Goal: Information Seeking & Learning: Learn about a topic

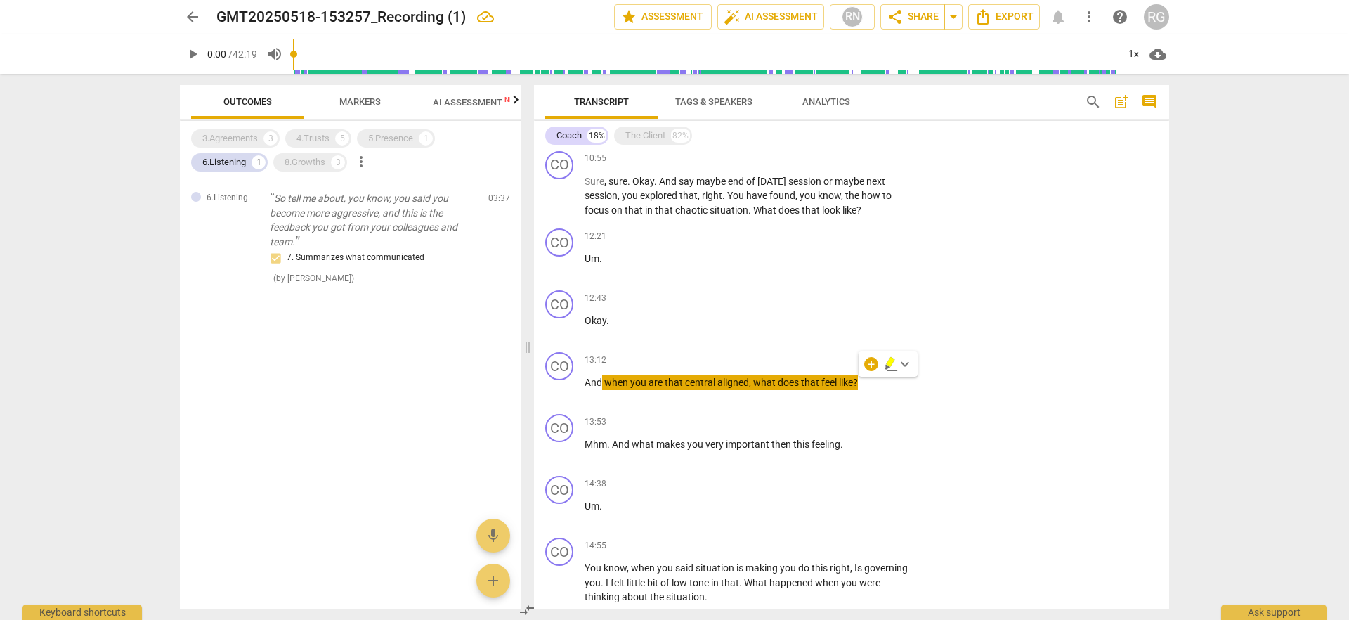
scroll to position [864, 0]
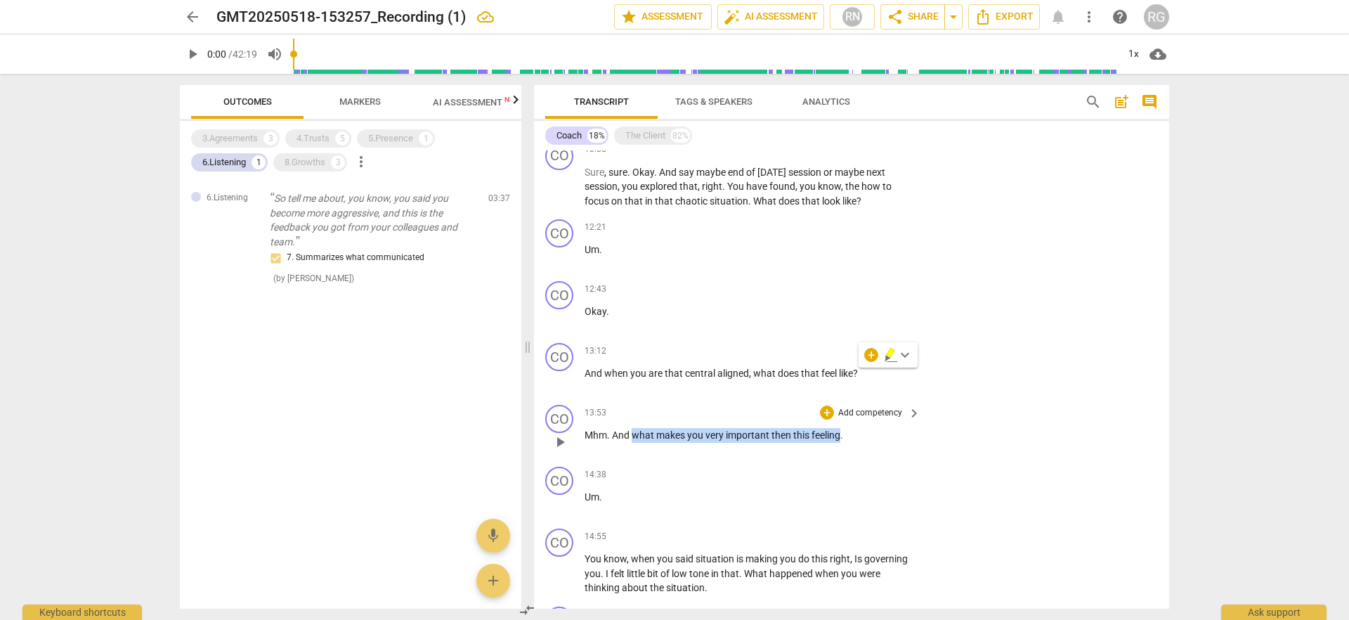
drag, startPoint x: 632, startPoint y: 436, endPoint x: 842, endPoint y: 437, distance: 210.1
click at [842, 437] on p "Mhm . And what makes you very important then this feeling ." at bounding box center [749, 435] width 329 height 15
copy p "what makes you very important then this feeling"
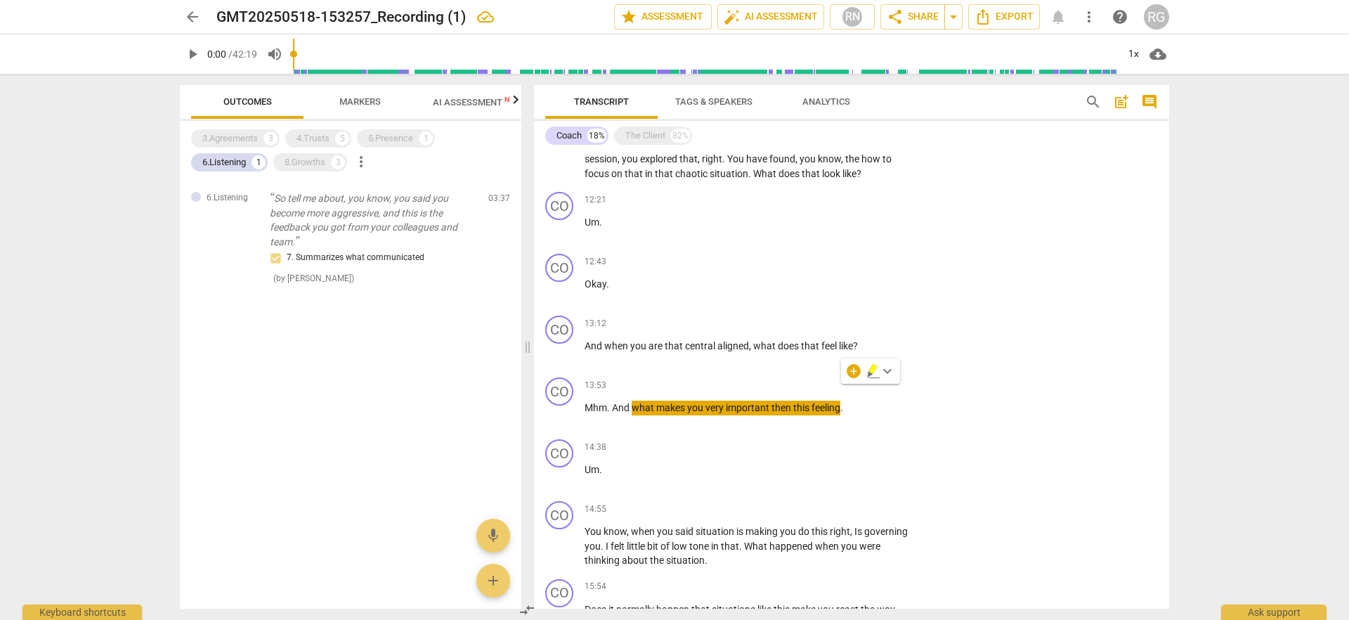
scroll to position [910, 0]
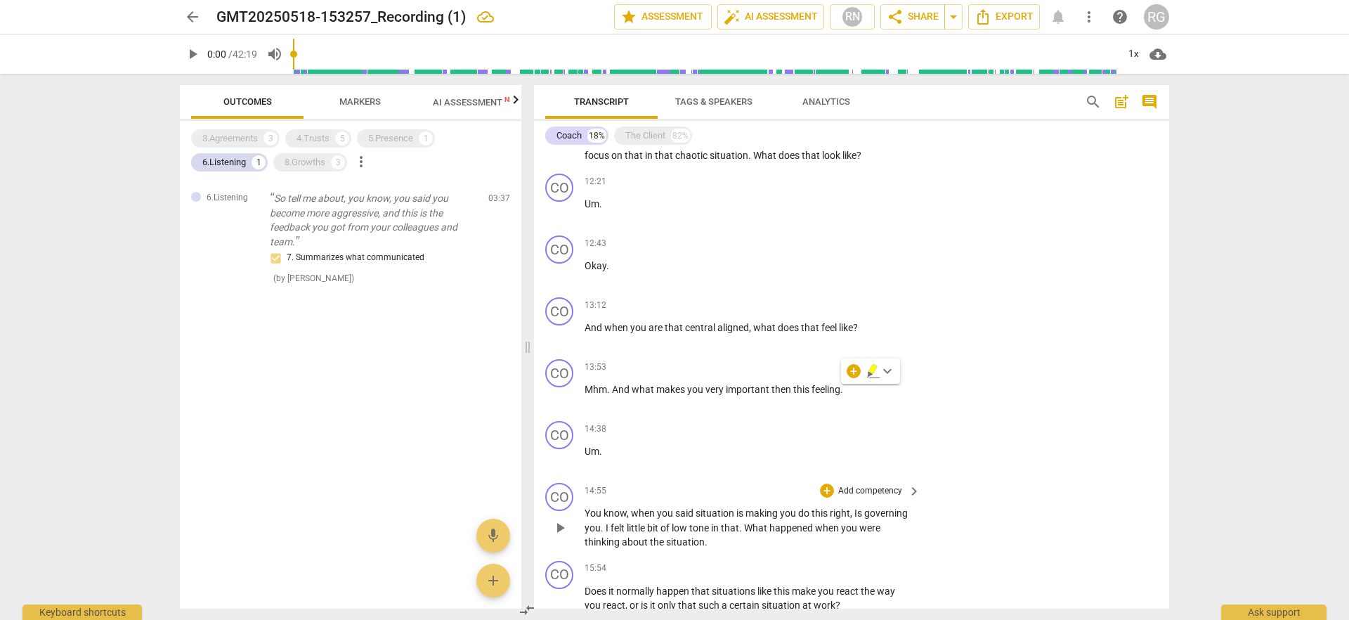
drag, startPoint x: 630, startPoint y: 513, endPoint x: 707, endPoint y: 540, distance: 82.0
click at [707, 540] on p "You know , when you said situation is making you do this right , Is governing y…" at bounding box center [749, 528] width 329 height 44
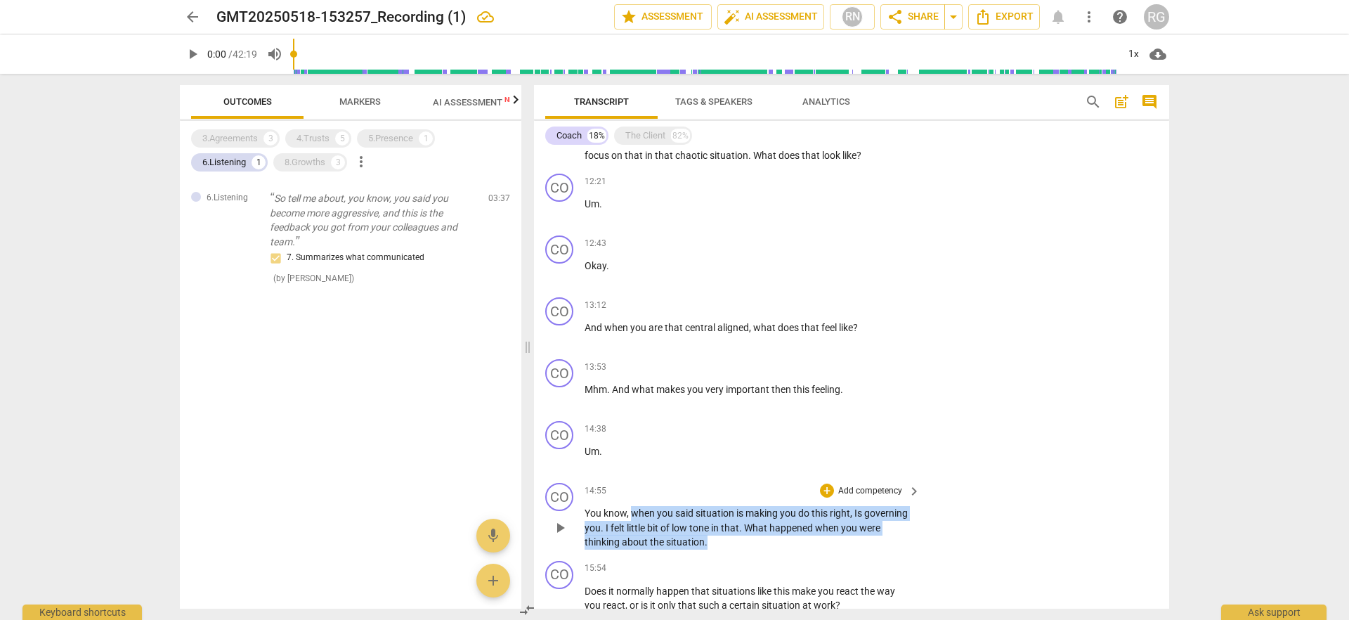
drag, startPoint x: 684, startPoint y: 533, endPoint x: 630, endPoint y: 514, distance: 56.9
click at [630, 514] on p "You know , when you said situation is making you do this right , Is governing y…" at bounding box center [749, 528] width 329 height 44
copy p "when you said situation is making you do this right , Is governing you . I felt…"
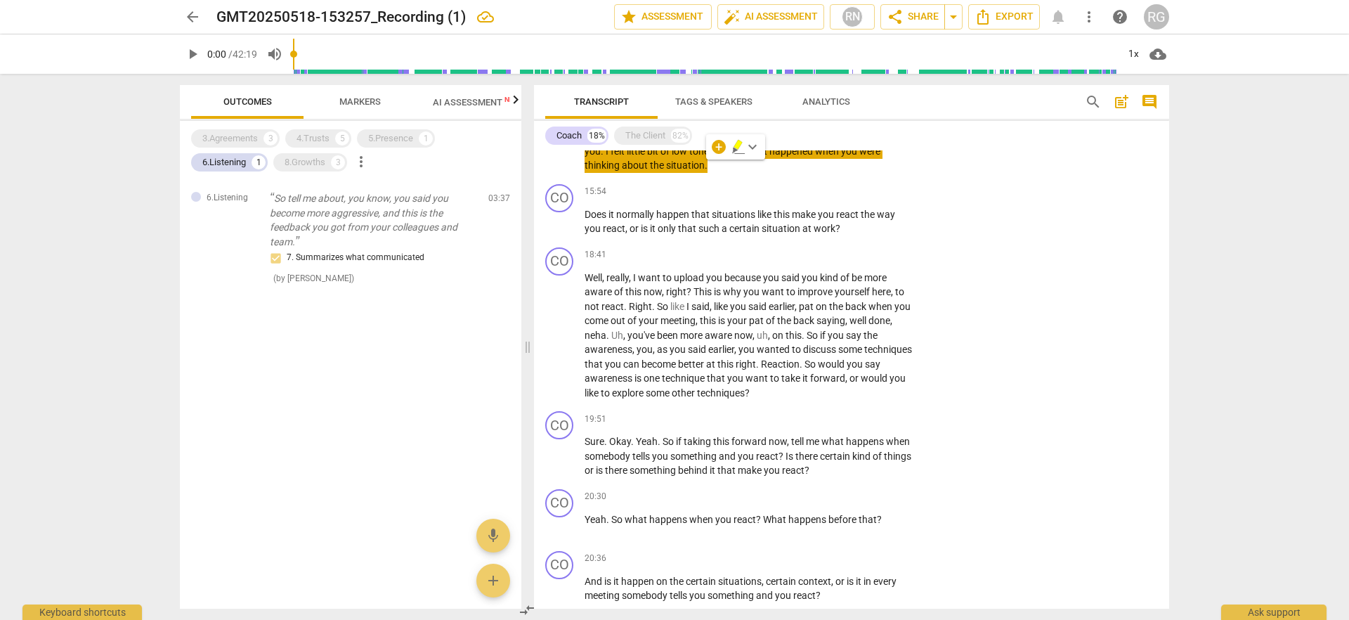
scroll to position [1296, 0]
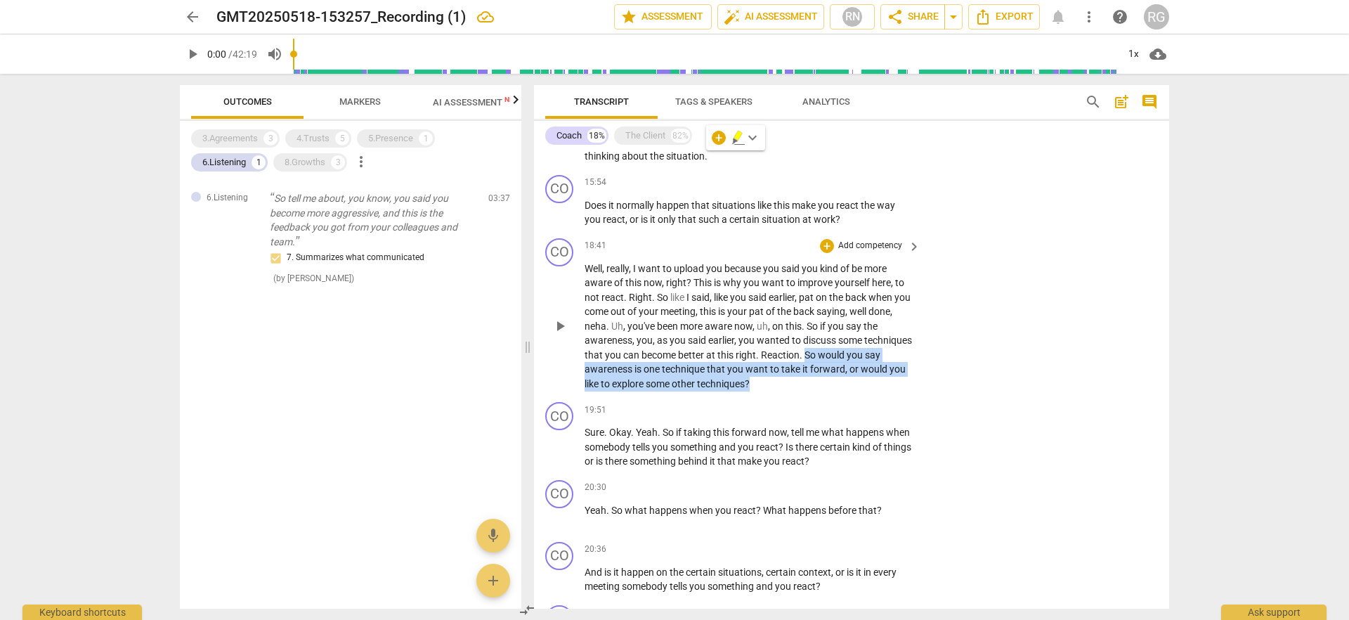
drag, startPoint x: 854, startPoint y: 355, endPoint x: 802, endPoint y: 384, distance: 60.1
click at [802, 384] on p "Well , really , I want to upload you because you said you kind of be more aware…" at bounding box center [749, 326] width 329 height 130
copy p "So would you say awareness is one technique that you want to take it forward , …"
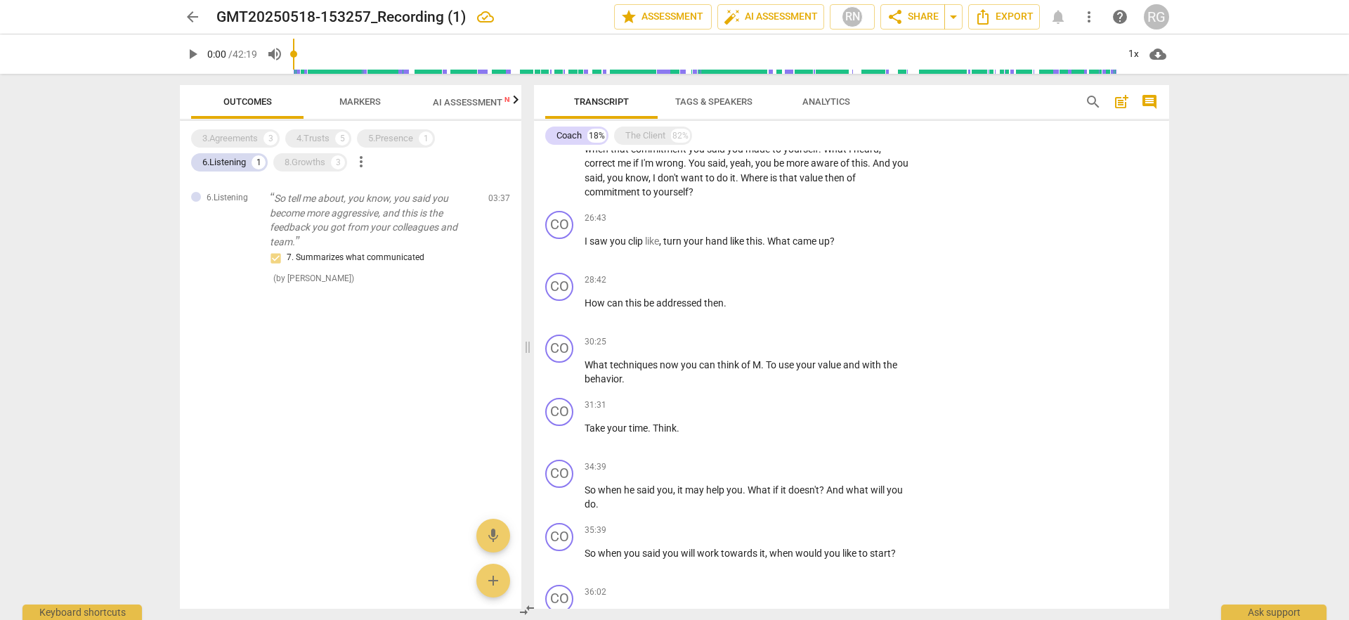
scroll to position [1946, 0]
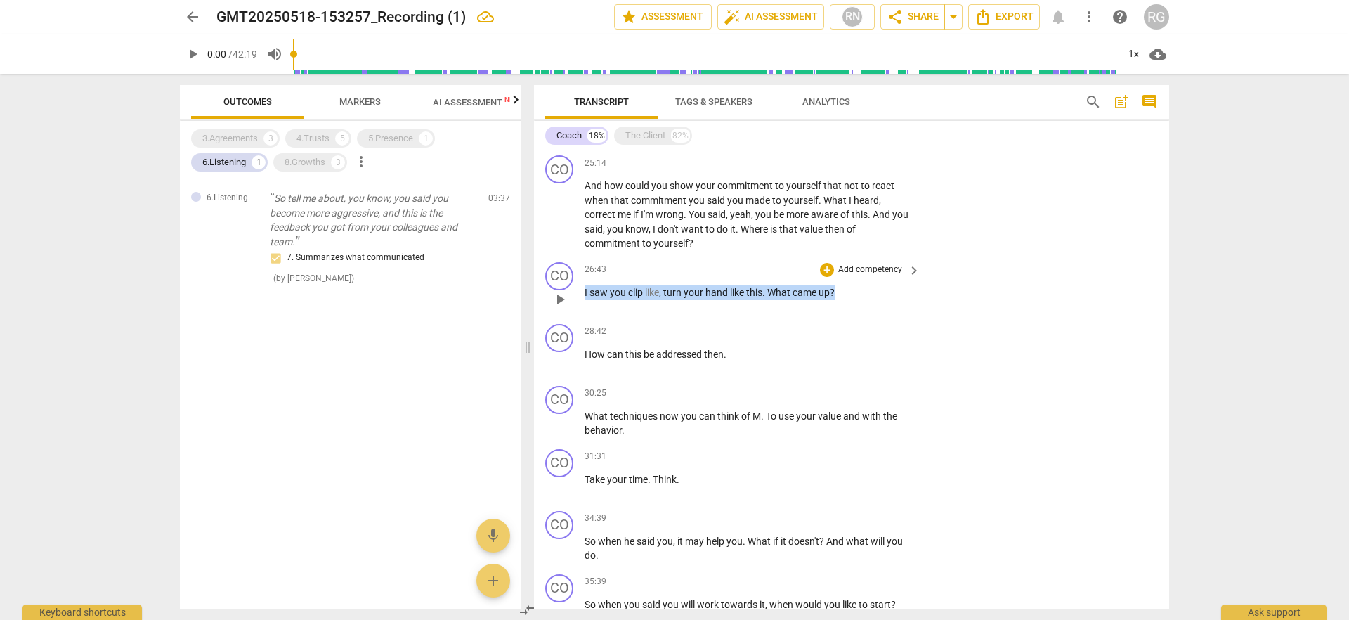
drag, startPoint x: 840, startPoint y: 291, endPoint x: 576, endPoint y: 296, distance: 264.2
click at [576, 296] on div "CO play_arrow pause 26:43 + Add competency keyboard_arrow_right I saw you clip …" at bounding box center [851, 287] width 635 height 62
click at [559, 300] on span "play_arrow" at bounding box center [560, 299] width 17 height 17
click at [562, 302] on span "play_arrow" at bounding box center [560, 299] width 17 height 17
click at [563, 301] on span "play_arrow" at bounding box center [560, 299] width 17 height 17
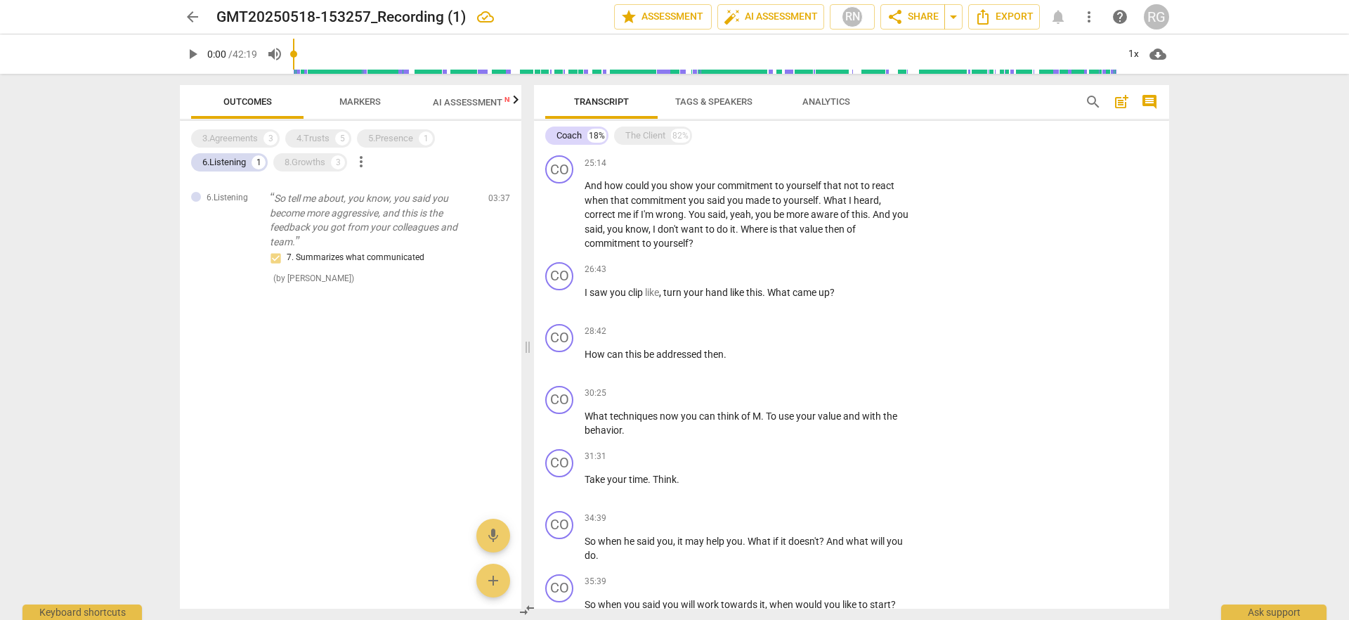
click at [456, 337] on div at bounding box center [350, 344] width 341 height 46
click at [561, 301] on span "play_arrow" at bounding box center [560, 299] width 17 height 17
click at [557, 299] on span "play_arrow" at bounding box center [560, 299] width 17 height 17
click at [197, 51] on span "play_arrow" at bounding box center [192, 54] width 17 height 17
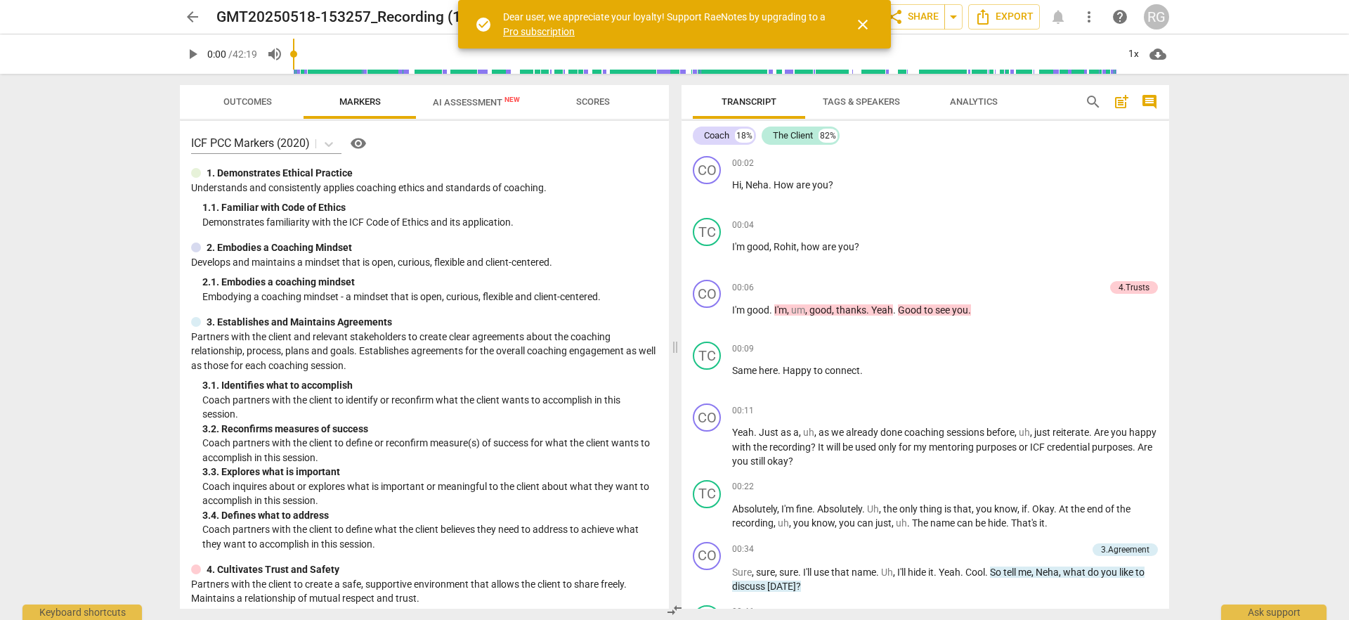
click at [493, 108] on span "AI Assessment New" at bounding box center [476, 101] width 121 height 21
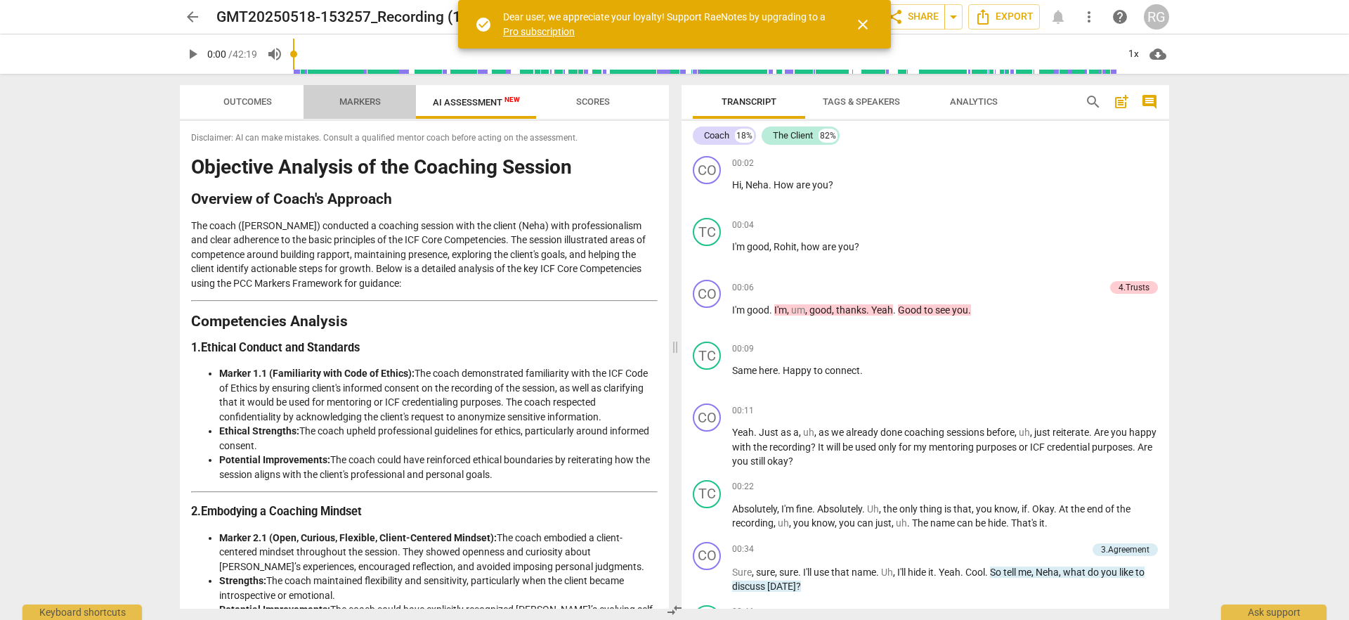
click at [383, 109] on span "Markers" at bounding box center [359, 102] width 75 height 19
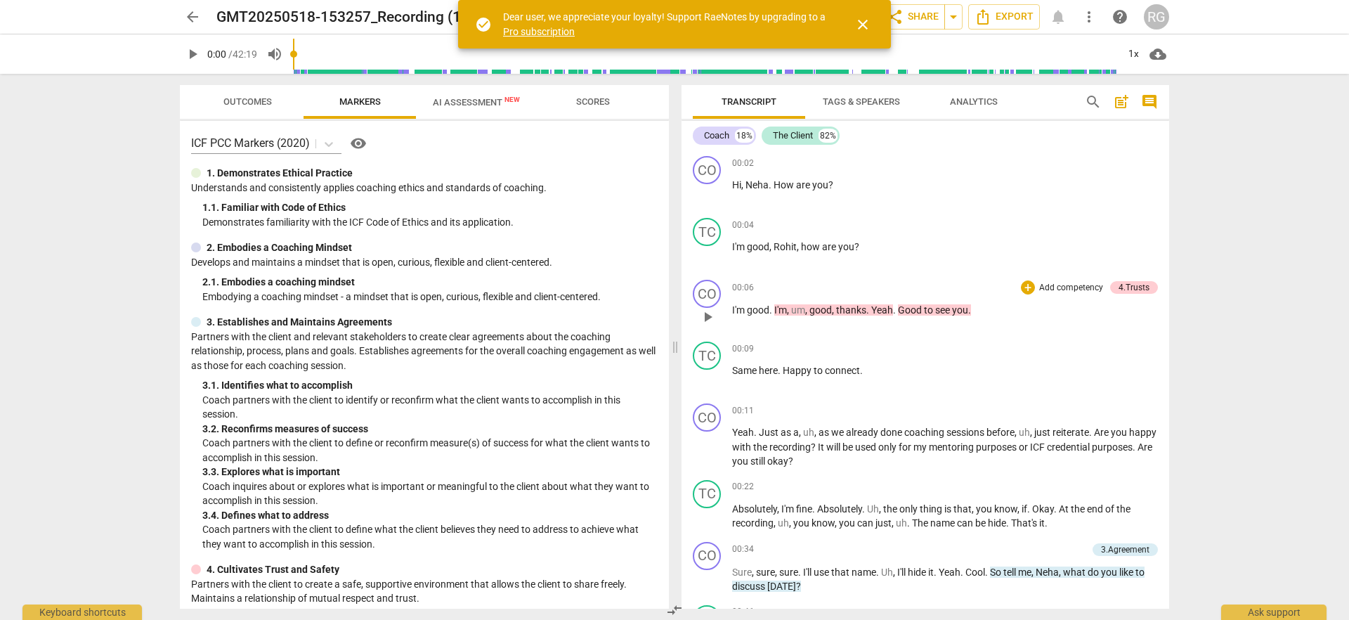
scroll to position [8, 0]
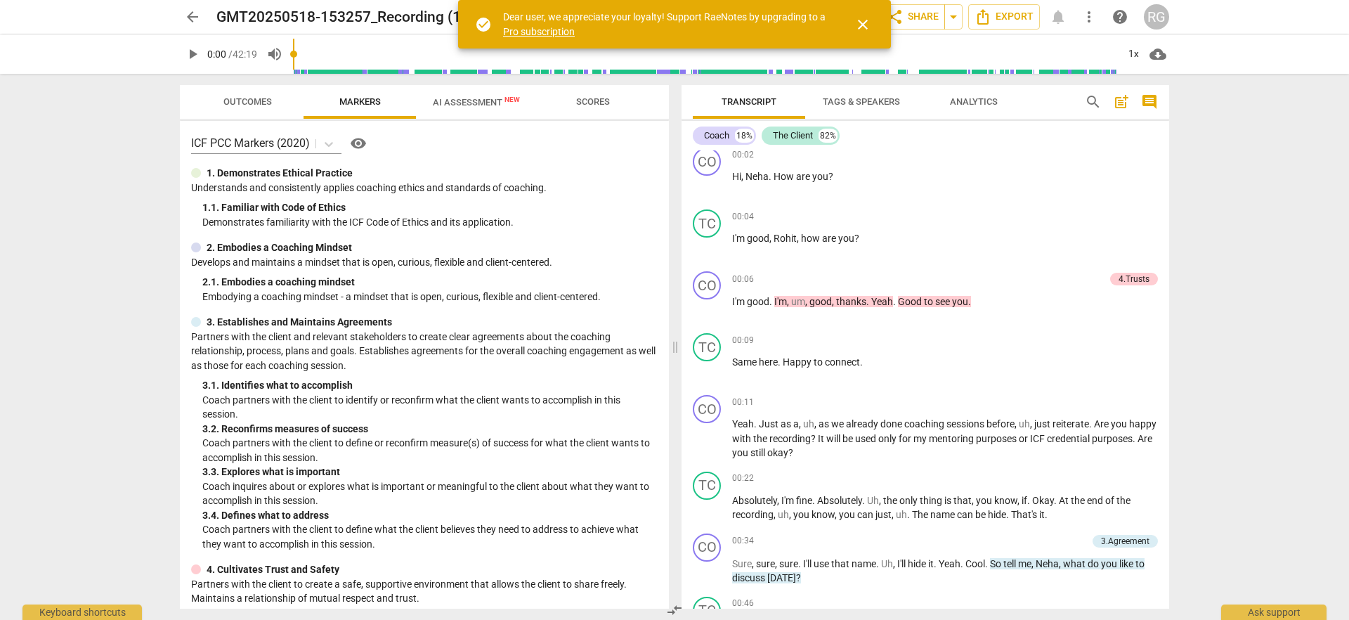
click at [244, 103] on span "Outcomes" at bounding box center [247, 101] width 48 height 11
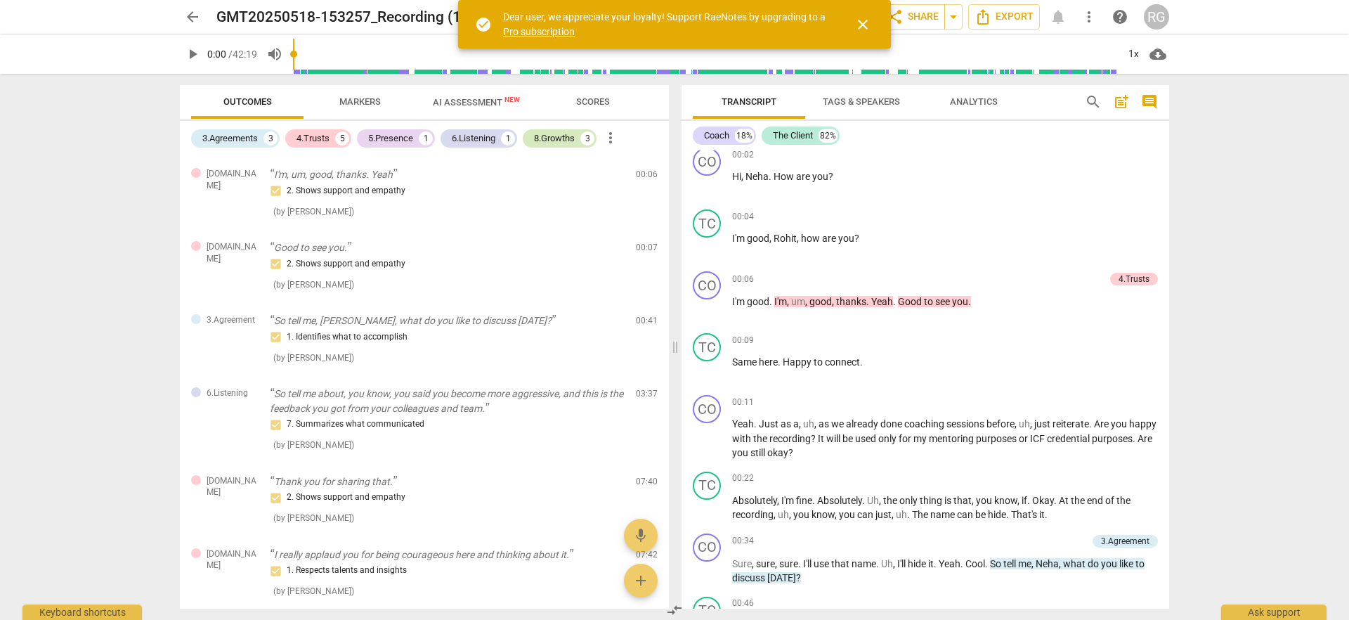
click at [563, 141] on div "8.Growths" at bounding box center [554, 138] width 41 height 14
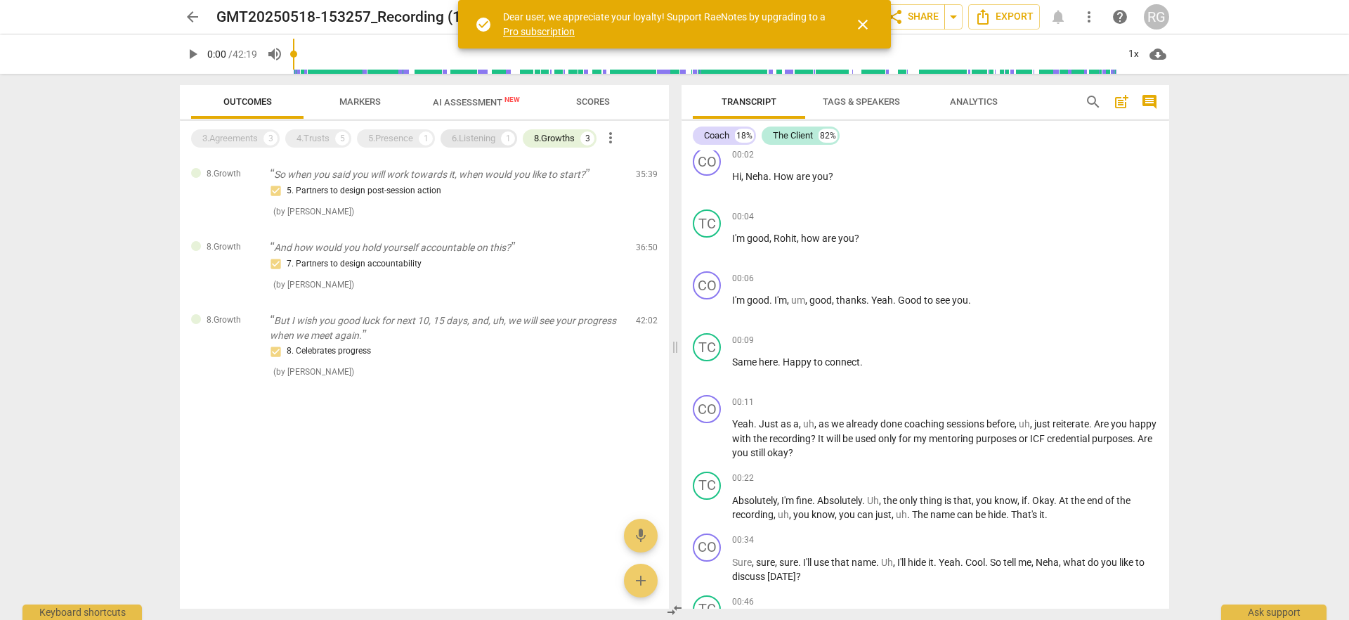
click at [471, 140] on div "6.Listening" at bounding box center [474, 138] width 44 height 14
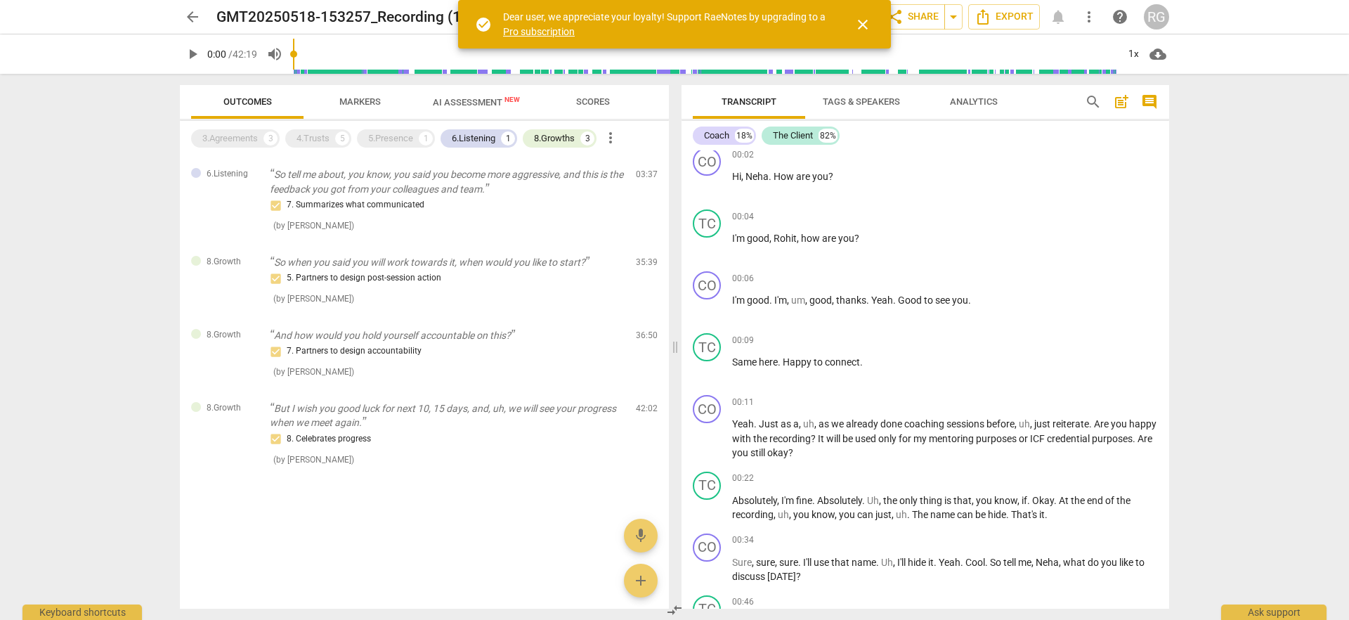
click at [358, 142] on div "3.Agreements 3 4.Trusts 5 5.Presence 1 6.Listening 1 8.Growths 3 more_vert" at bounding box center [430, 138] width 478 height 24
click at [379, 141] on div "5.Presence" at bounding box center [390, 138] width 45 height 14
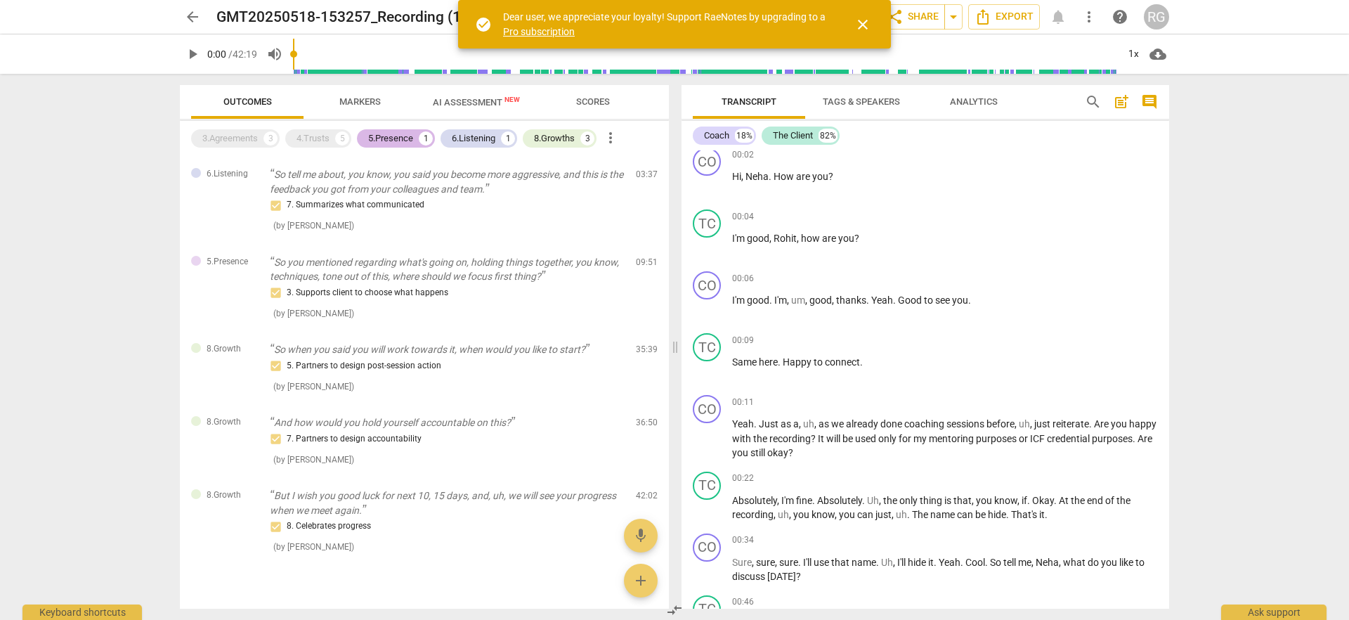
click at [396, 141] on div "5.Presence" at bounding box center [390, 138] width 45 height 14
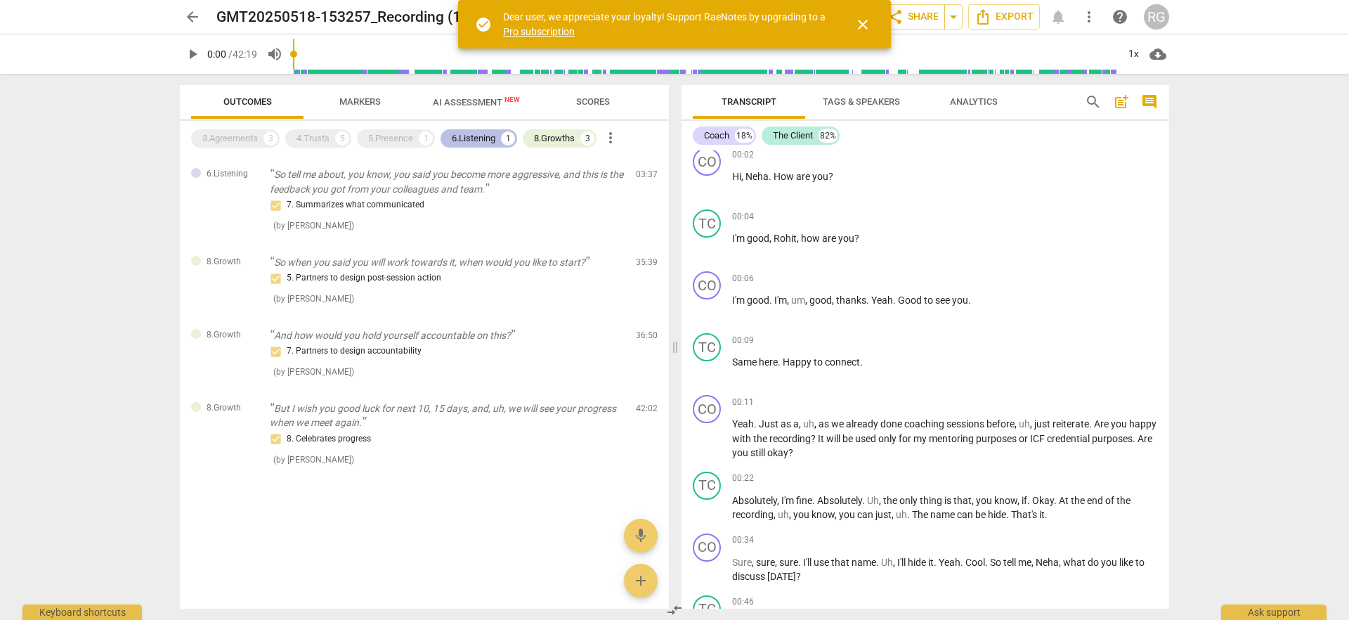
click at [472, 137] on div "6.Listening" at bounding box center [474, 138] width 44 height 14
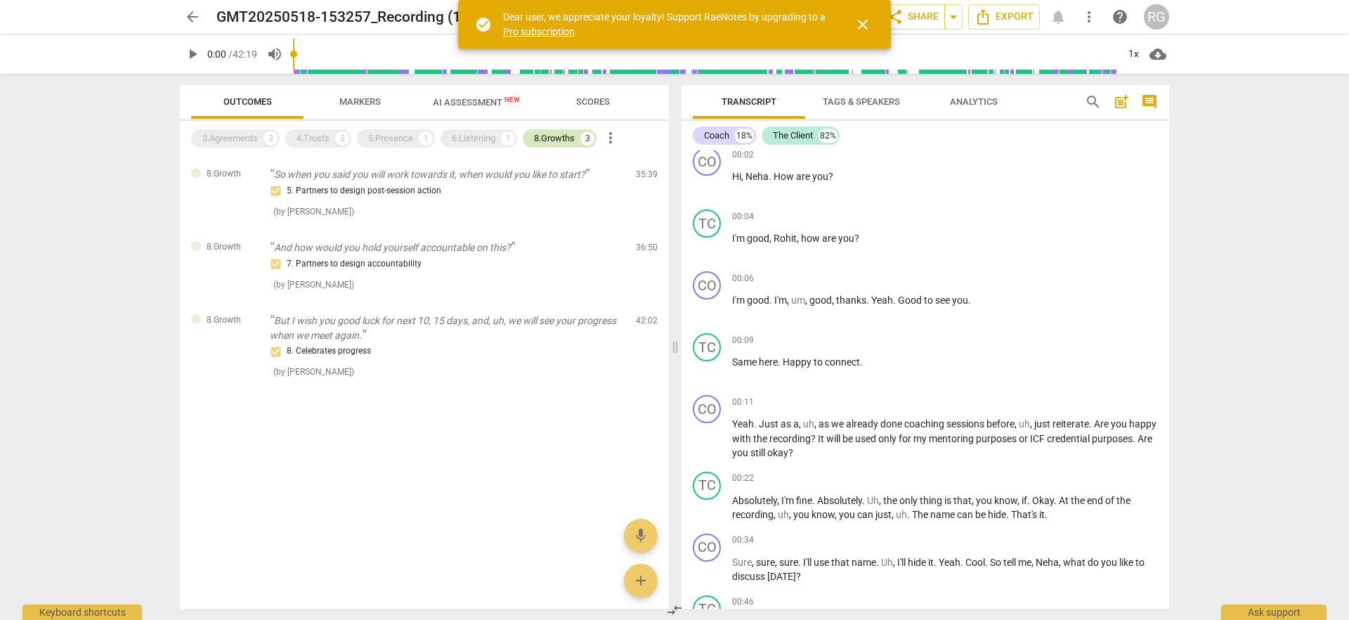
click at [540, 135] on div "8.Growths" at bounding box center [554, 138] width 41 height 14
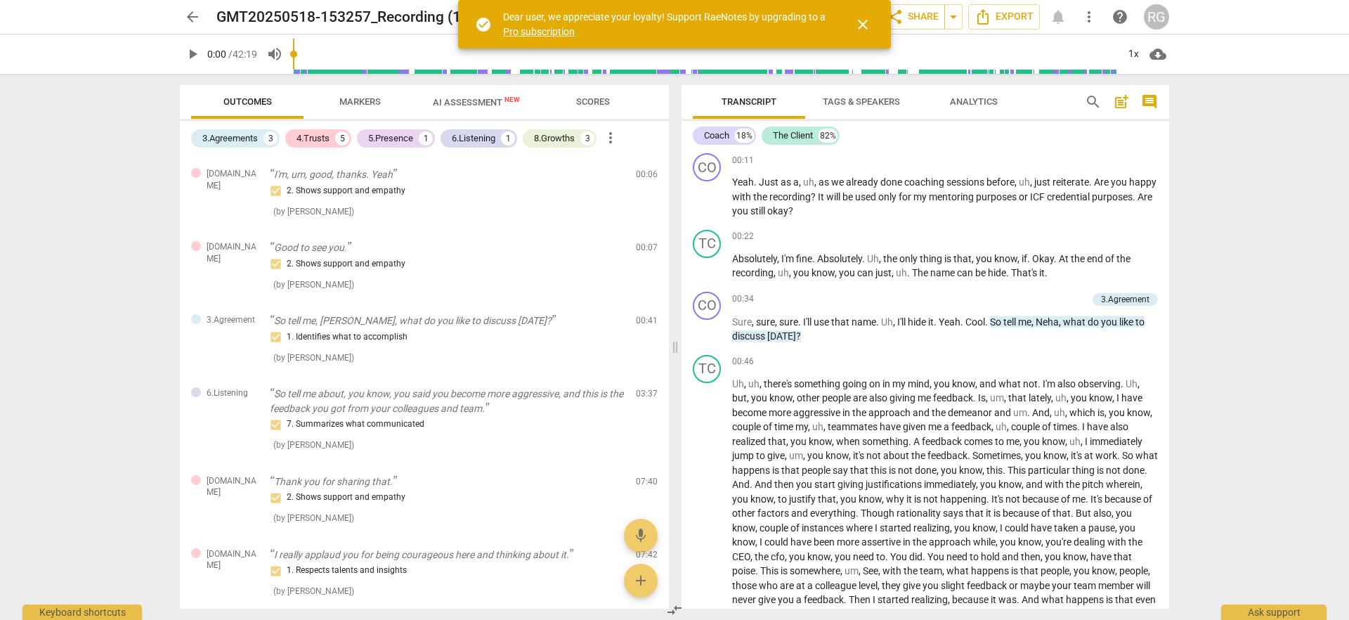
scroll to position [484, 0]
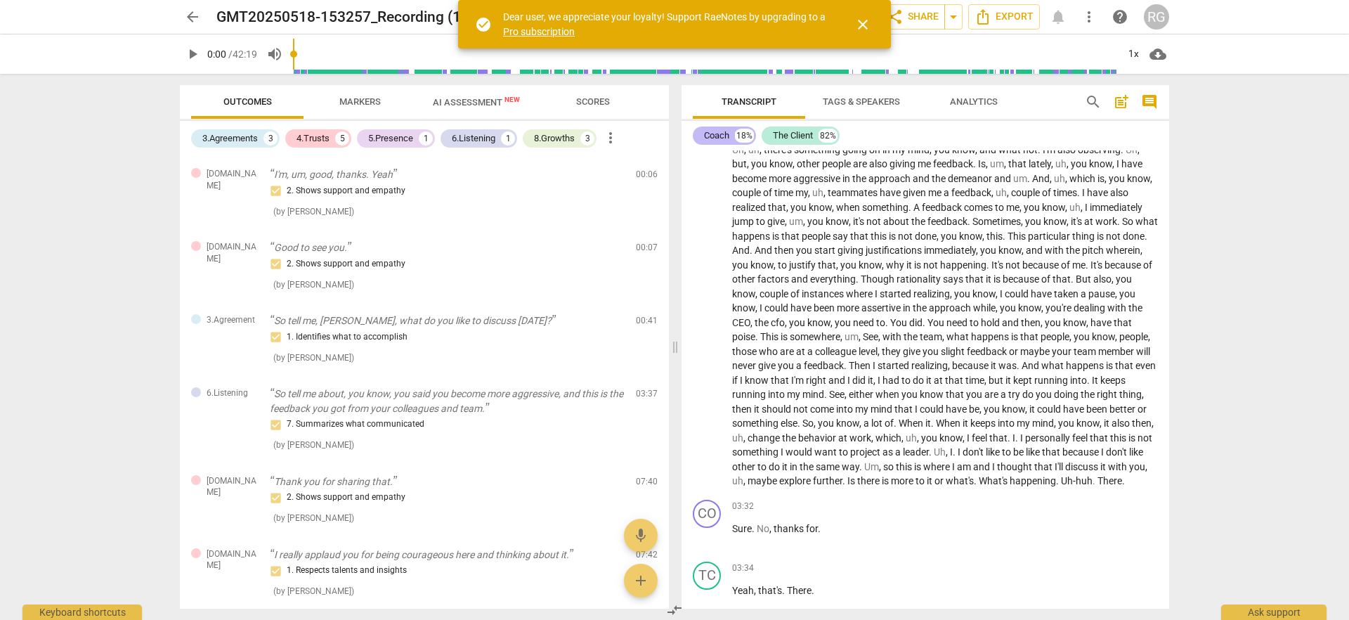
click at [726, 133] on div "Coach" at bounding box center [716, 136] width 25 height 14
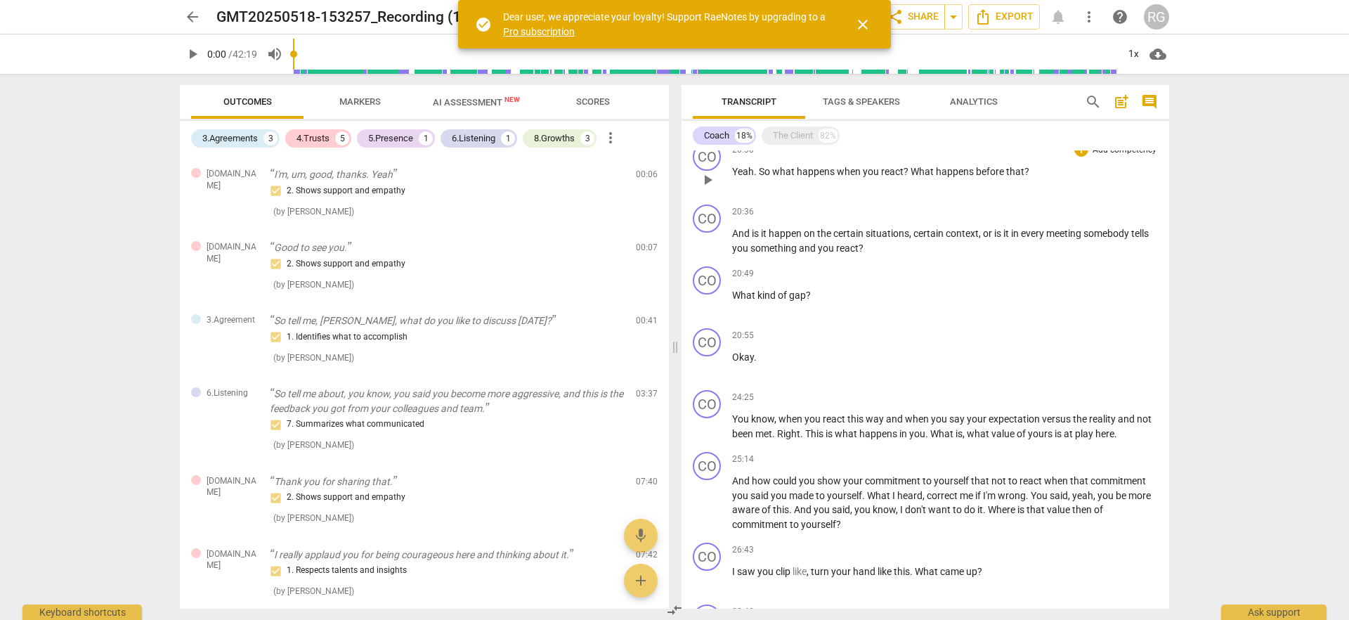
scroll to position [1733, 0]
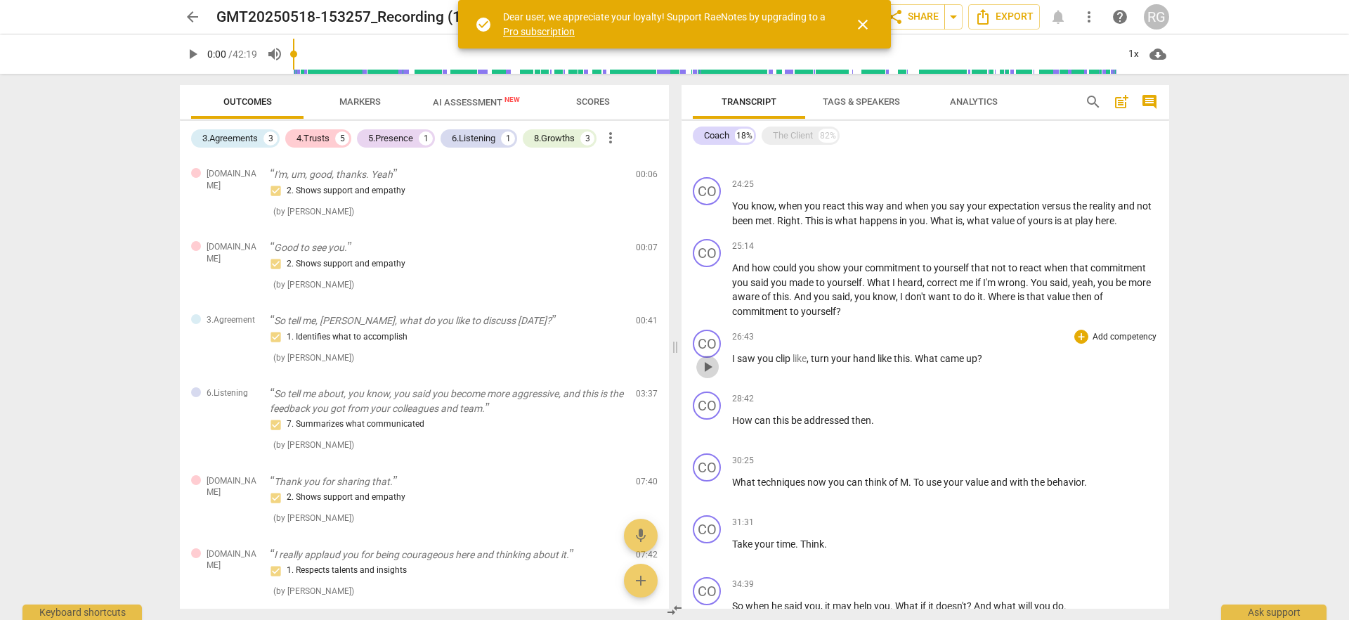
click at [707, 365] on span "play_arrow" at bounding box center [707, 366] width 17 height 17
click at [707, 365] on span "pause" at bounding box center [707, 366] width 17 height 17
type input "1610"
drag, startPoint x: 731, startPoint y: 359, endPoint x: 1004, endPoint y: 358, distance: 272.6
click at [1004, 358] on p "I saw you clip like , turn your hand like this . What came up ?" at bounding box center [945, 358] width 426 height 15
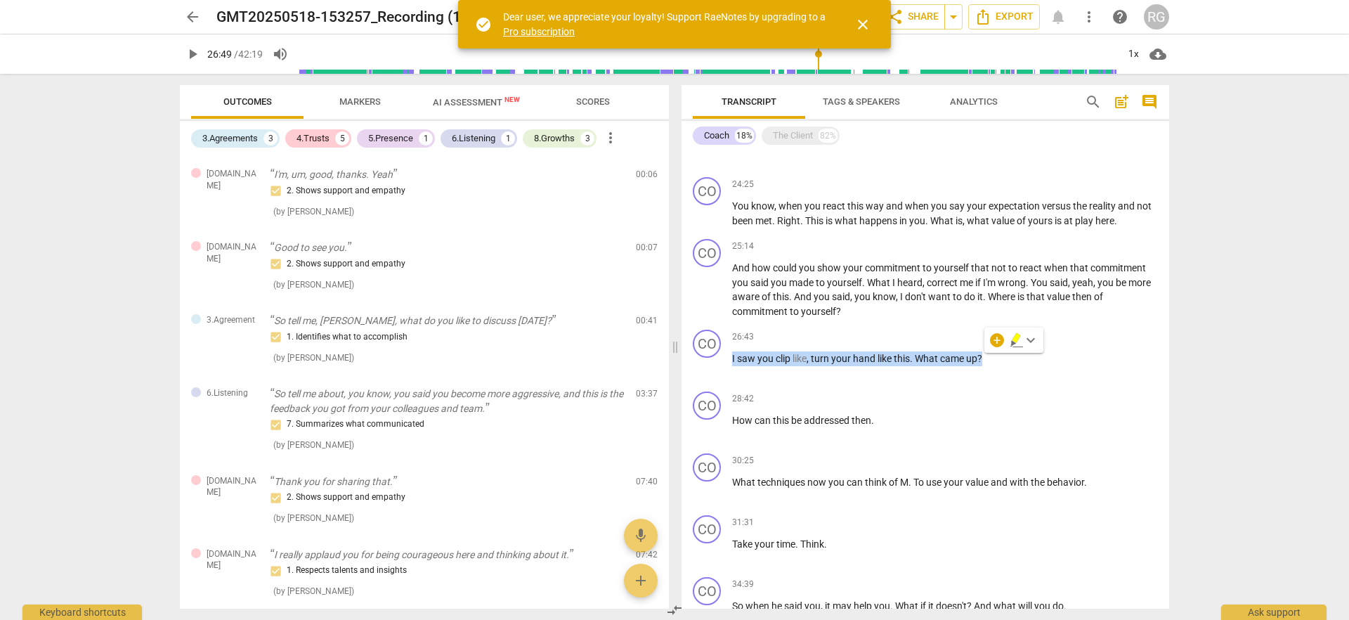
copy p "I saw you clip like , turn your hand like this . What came up ?"
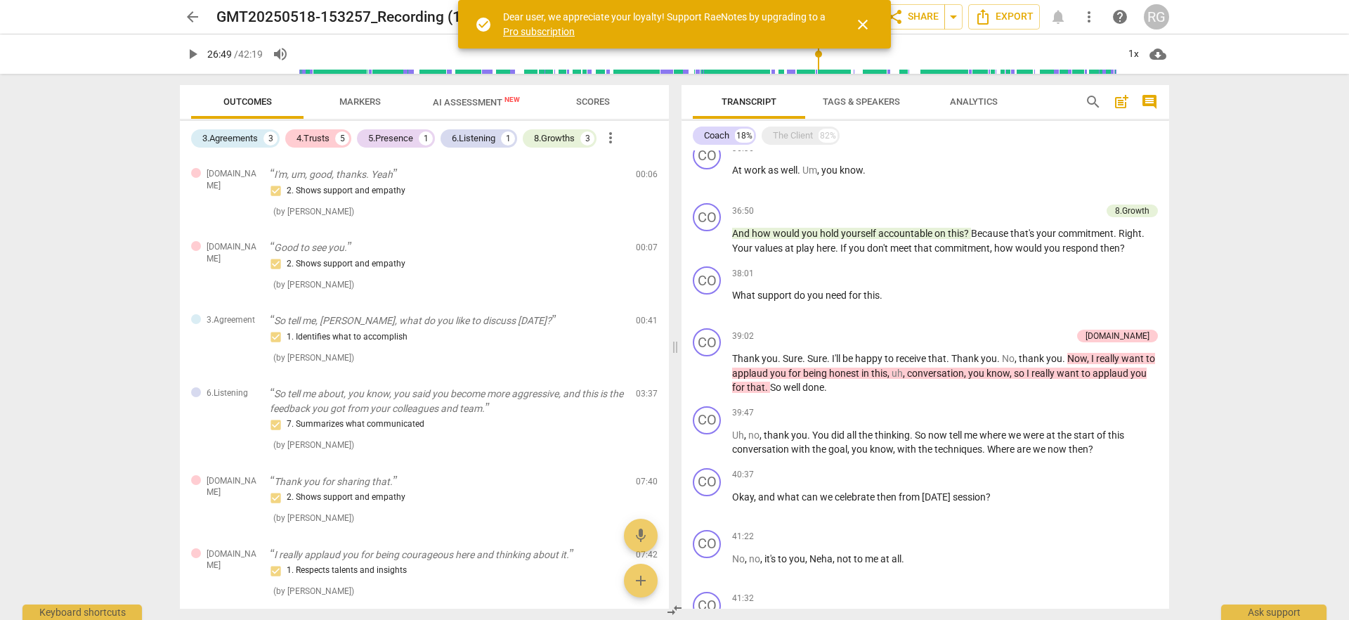
scroll to position [2572, 0]
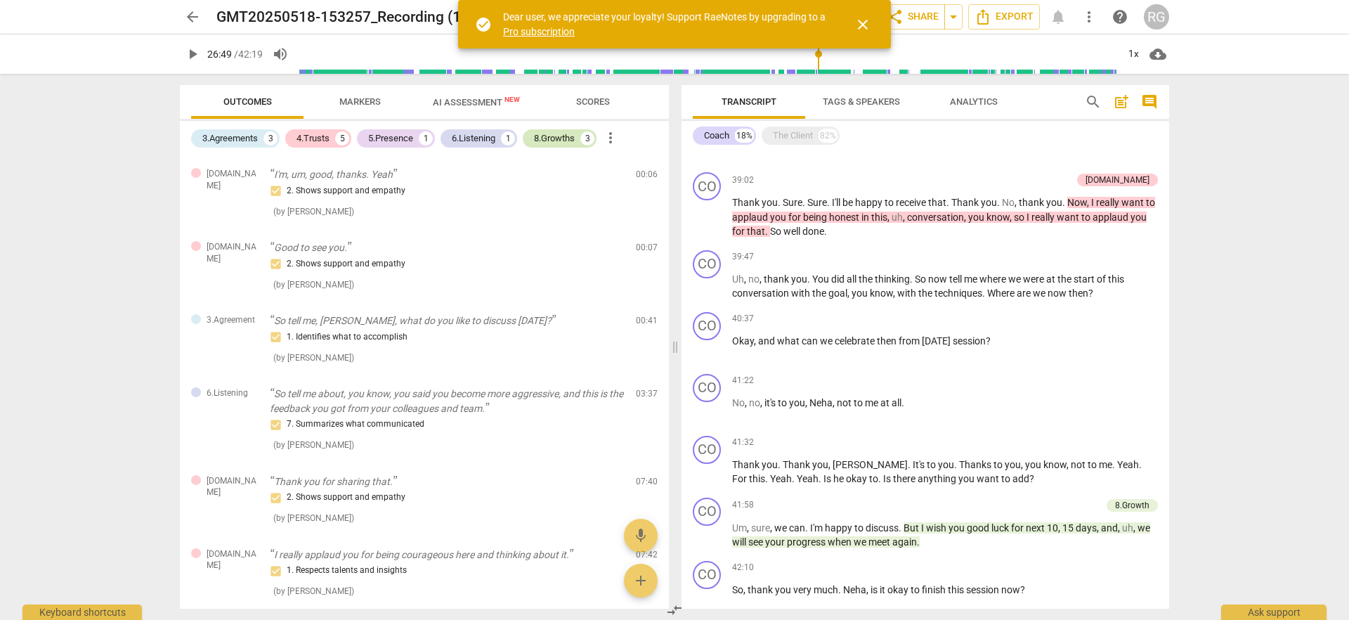
click at [547, 137] on div "8.Growths" at bounding box center [554, 138] width 41 height 14
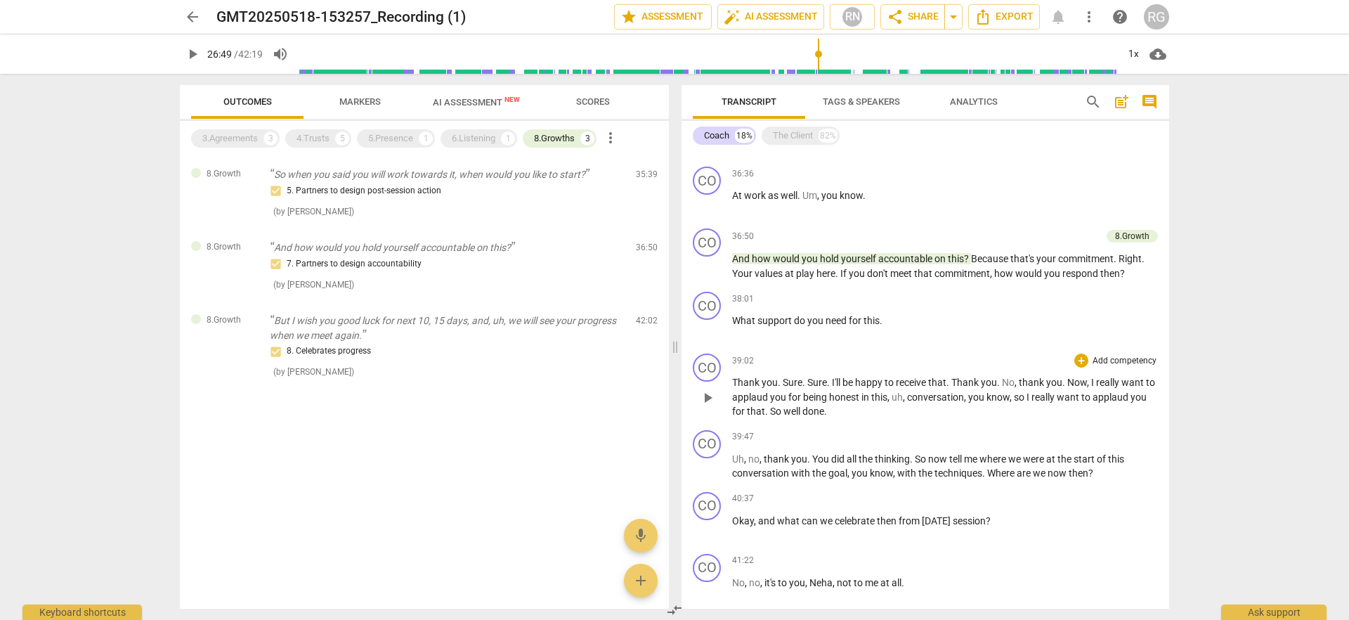
scroll to position [2415, 0]
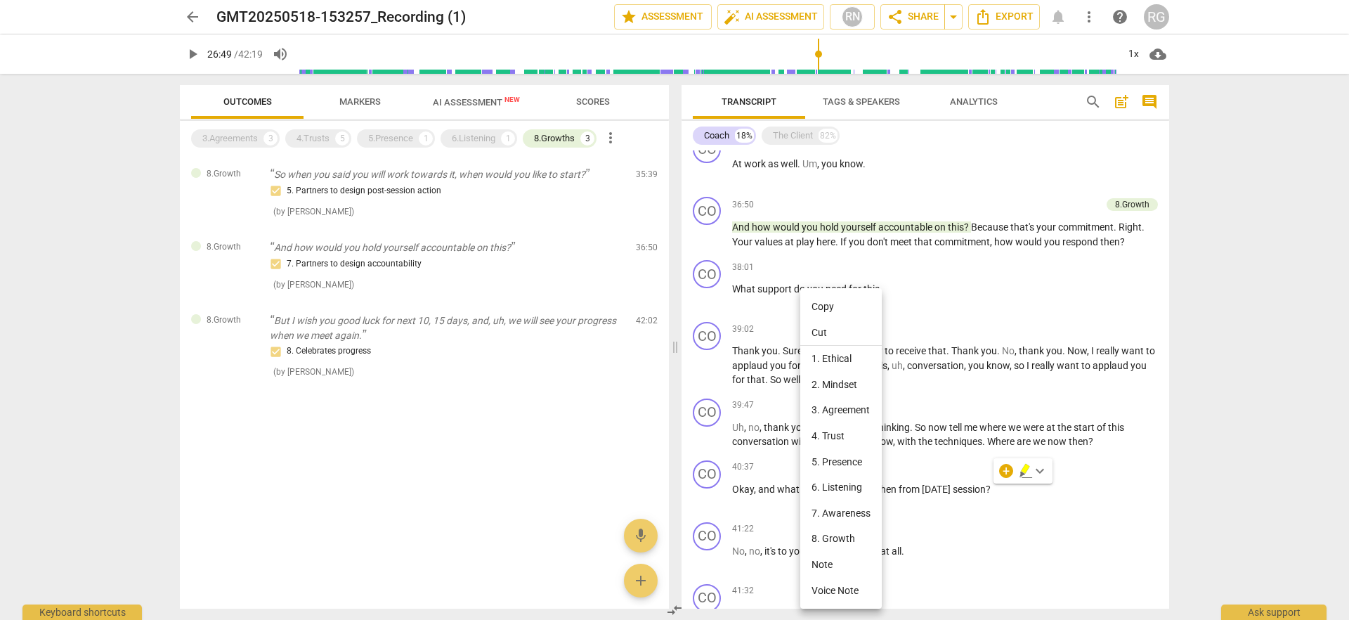
click at [778, 490] on div at bounding box center [674, 310] width 1349 height 620
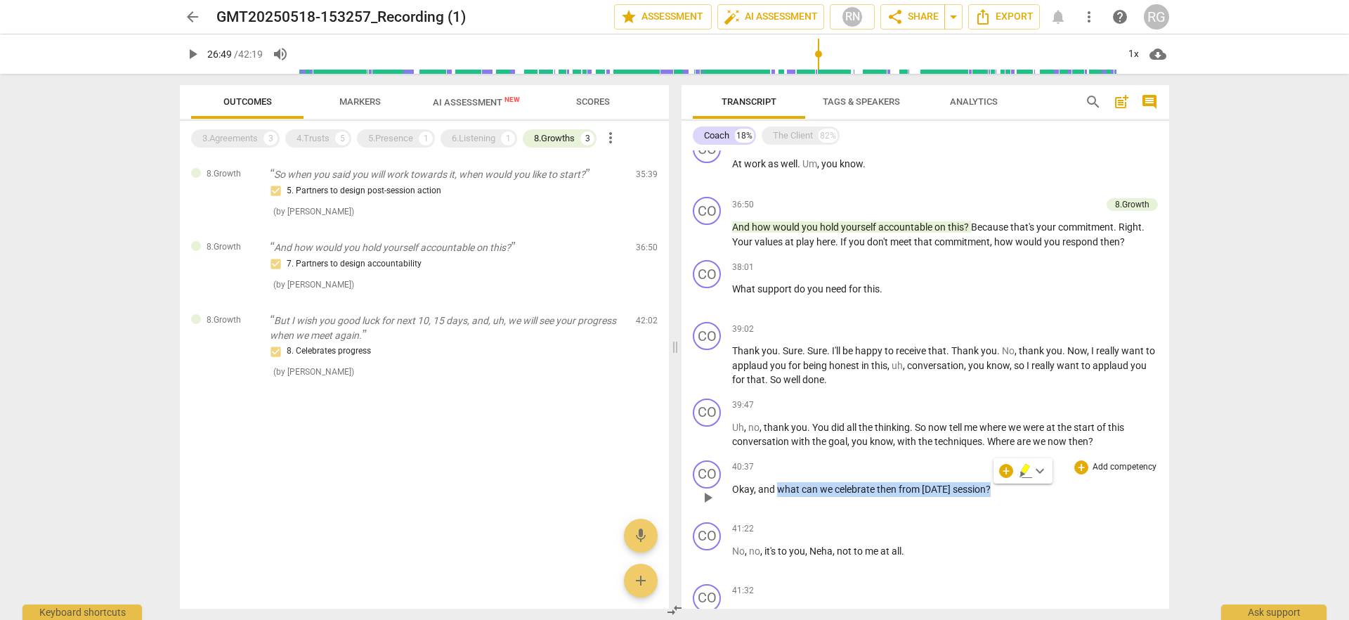
drag, startPoint x: 776, startPoint y: 490, endPoint x: 995, endPoint y: 491, distance: 219.2
click at [995, 491] on p "Okay , and what can we celebrate then from today's session ?" at bounding box center [945, 489] width 426 height 15
copy p "what can we celebrate then from today's session ?"
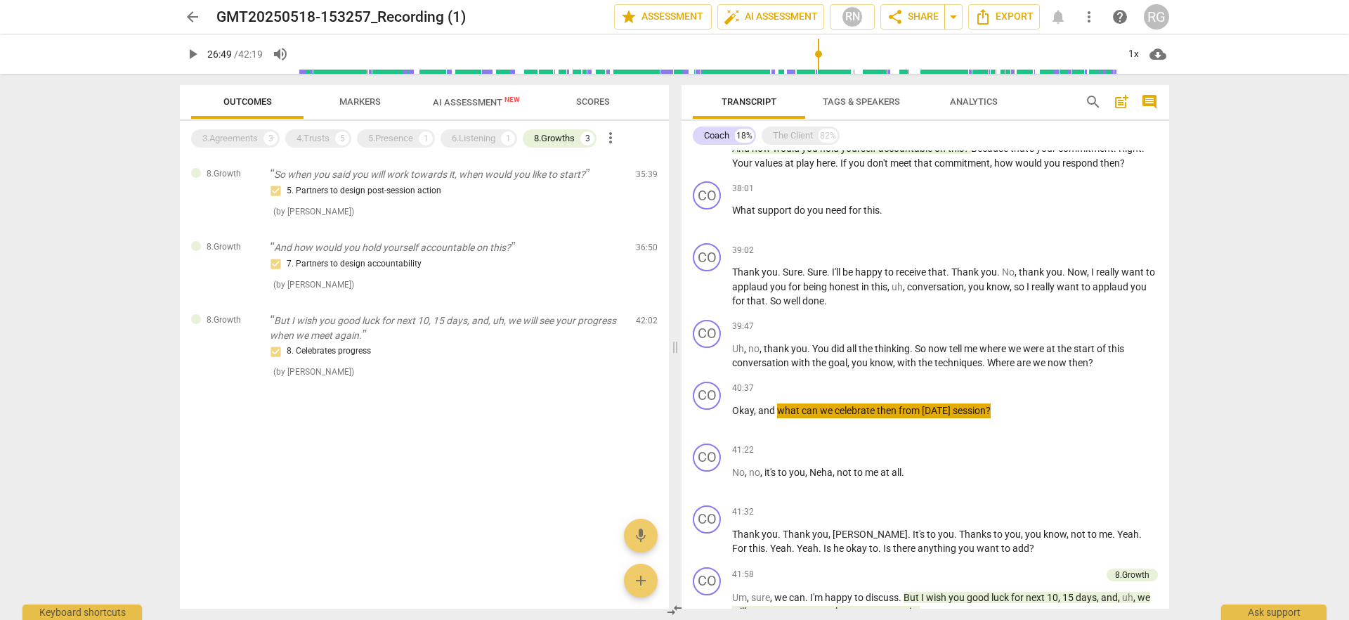
scroll to position [2676, 0]
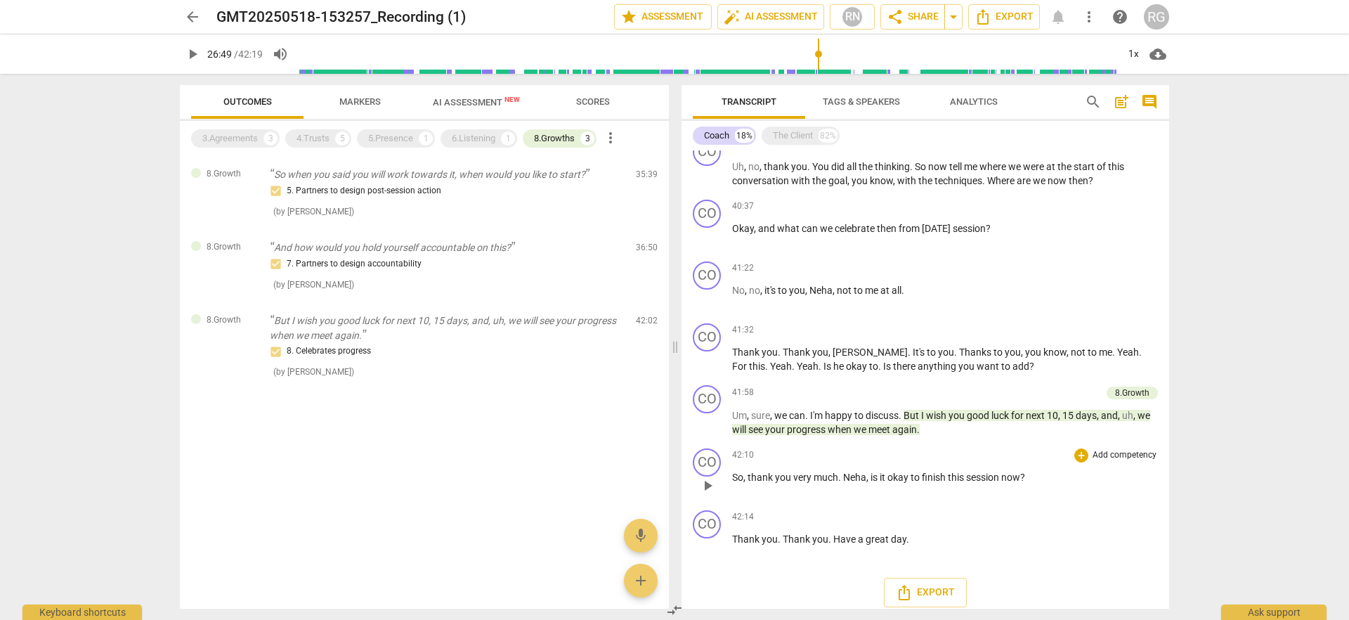
drag, startPoint x: 871, startPoint y: 478, endPoint x: 1036, endPoint y: 480, distance: 164.4
click at [1036, 480] on p "So , thank you very much . Neha , is it okay to finish this session now ?" at bounding box center [945, 477] width 426 height 15
drag, startPoint x: 1035, startPoint y: 478, endPoint x: 870, endPoint y: 478, distance: 165.1
click at [870, 478] on p "So , thank you very much . Neha , is it okay to finish this session now ?" at bounding box center [945, 477] width 426 height 15
copy p "is it okay to finish this session now ?"
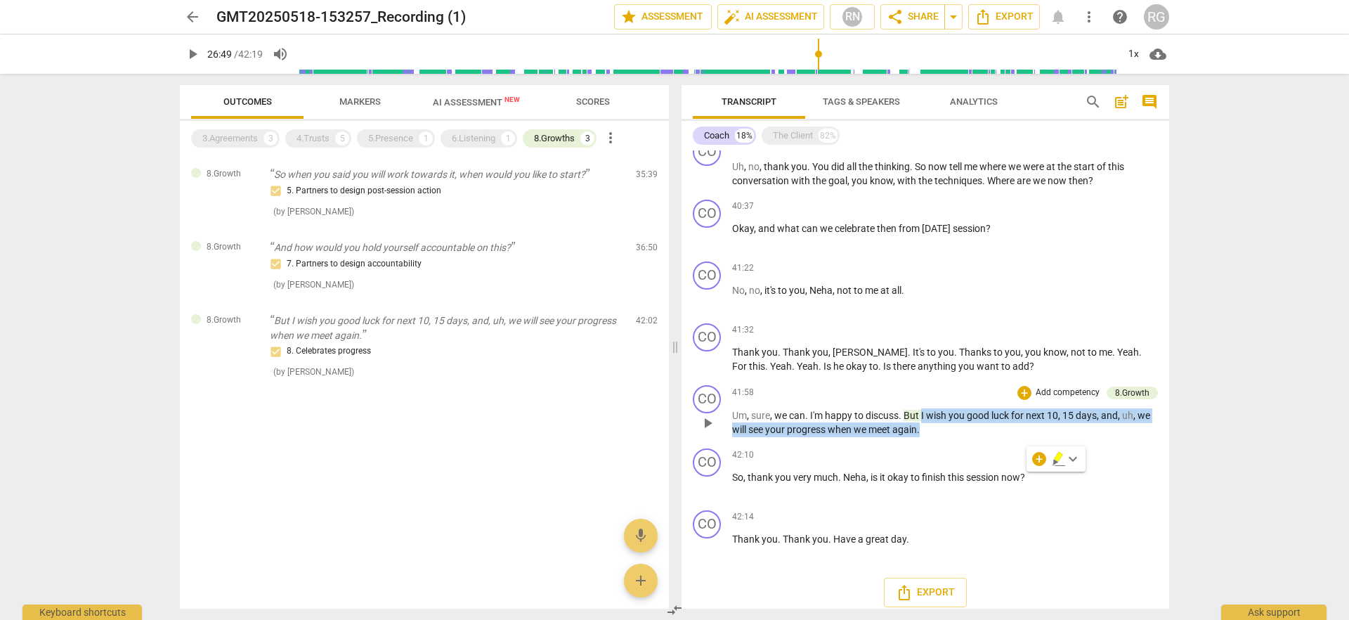
drag, startPoint x: 922, startPoint y: 427, endPoint x: 922, endPoint y: 413, distance: 14.1
click at [922, 413] on p "Um , sure , we can . I'm happy to discuss . But I wish you good luck for next 1…" at bounding box center [945, 422] width 426 height 29
copy p "I wish you good luck for next 10 , 15 days , and , uh , we will see your progre…"
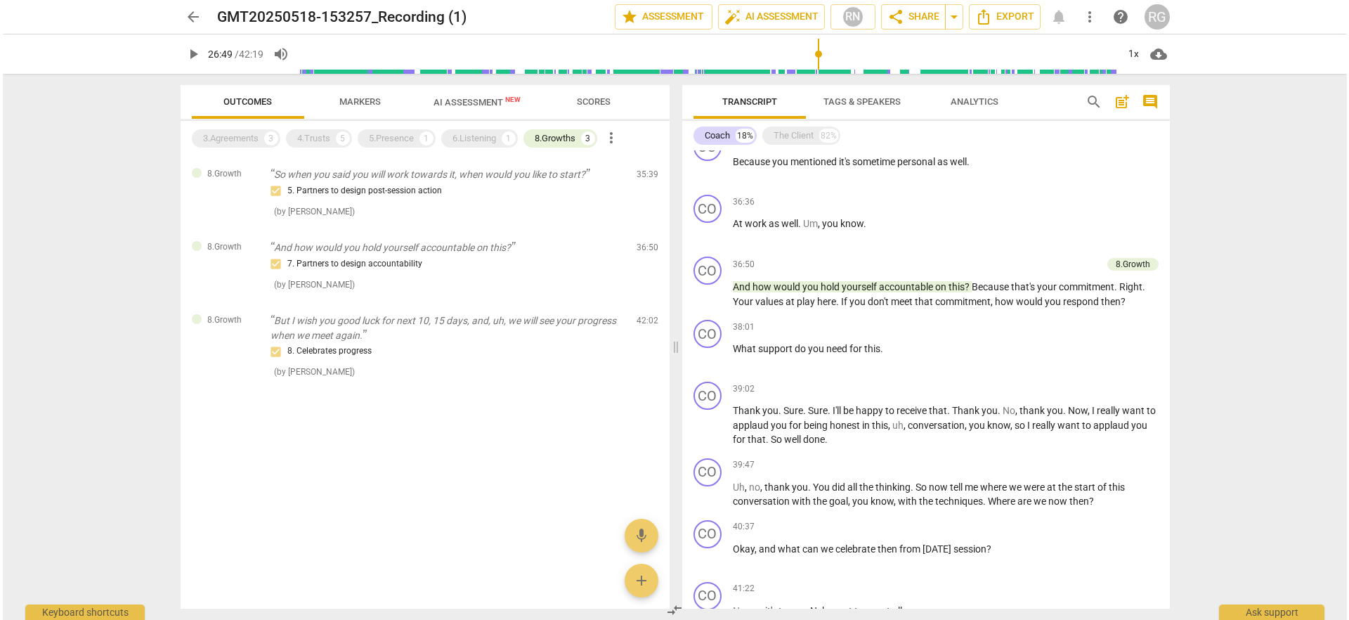
scroll to position [2278, 0]
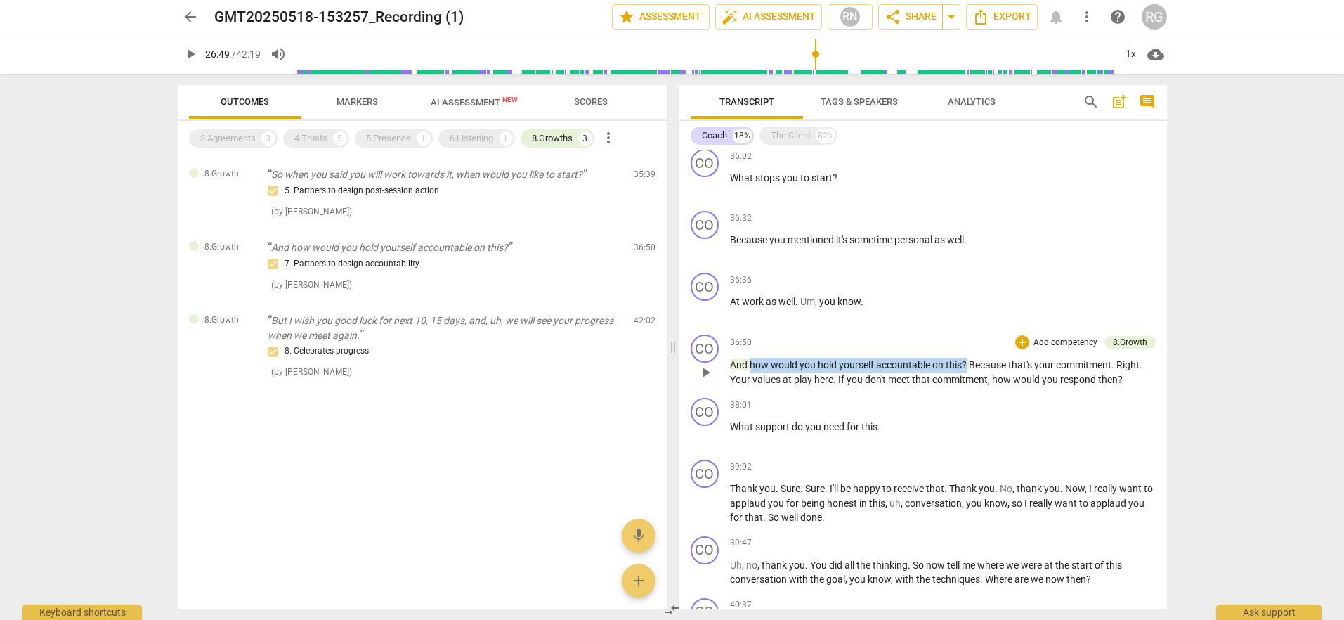
drag, startPoint x: 750, startPoint y: 363, endPoint x: 967, endPoint y: 362, distance: 217.1
click at [967, 362] on p "And how would you hold yourself accountable on this ? Because that's your commi…" at bounding box center [943, 372] width 426 height 29
copy p "how would you hold yourself accountable on this ?"
